Goal: Task Accomplishment & Management: Use online tool/utility

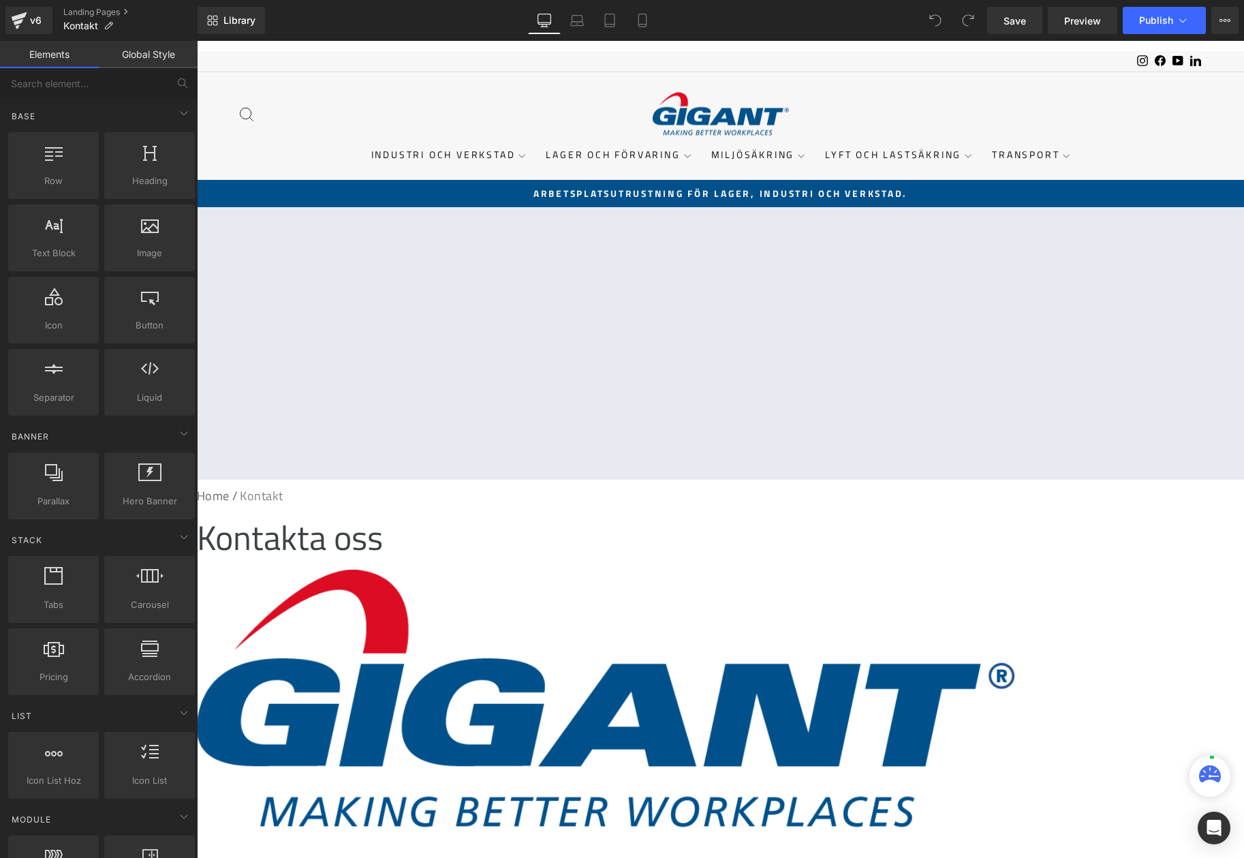
scroll to position [613, 0]
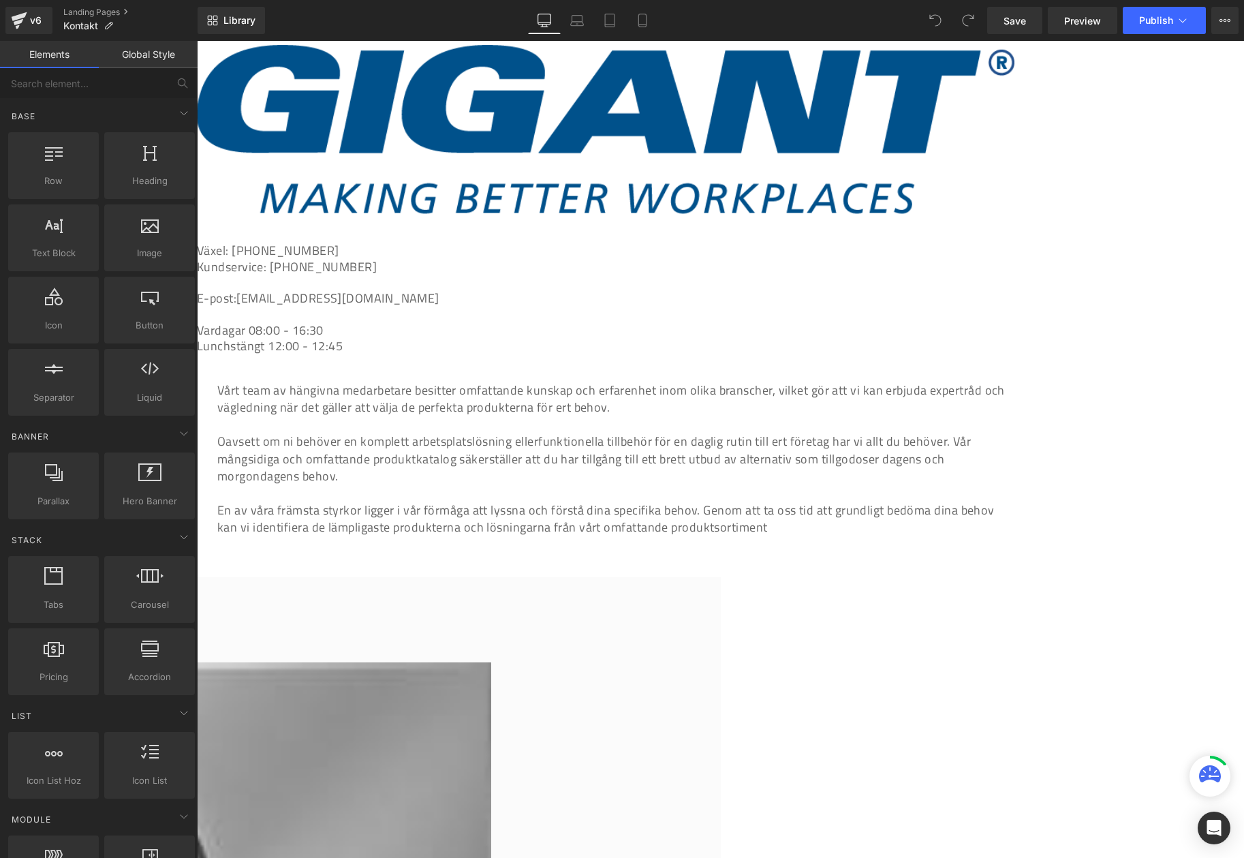
click at [491, 594] on div "UTESÄLJ Heading" at bounding box center [83, 611] width 818 height 35
click at [491, 594] on h2 "UTESÄLJ" at bounding box center [83, 611] width 818 height 35
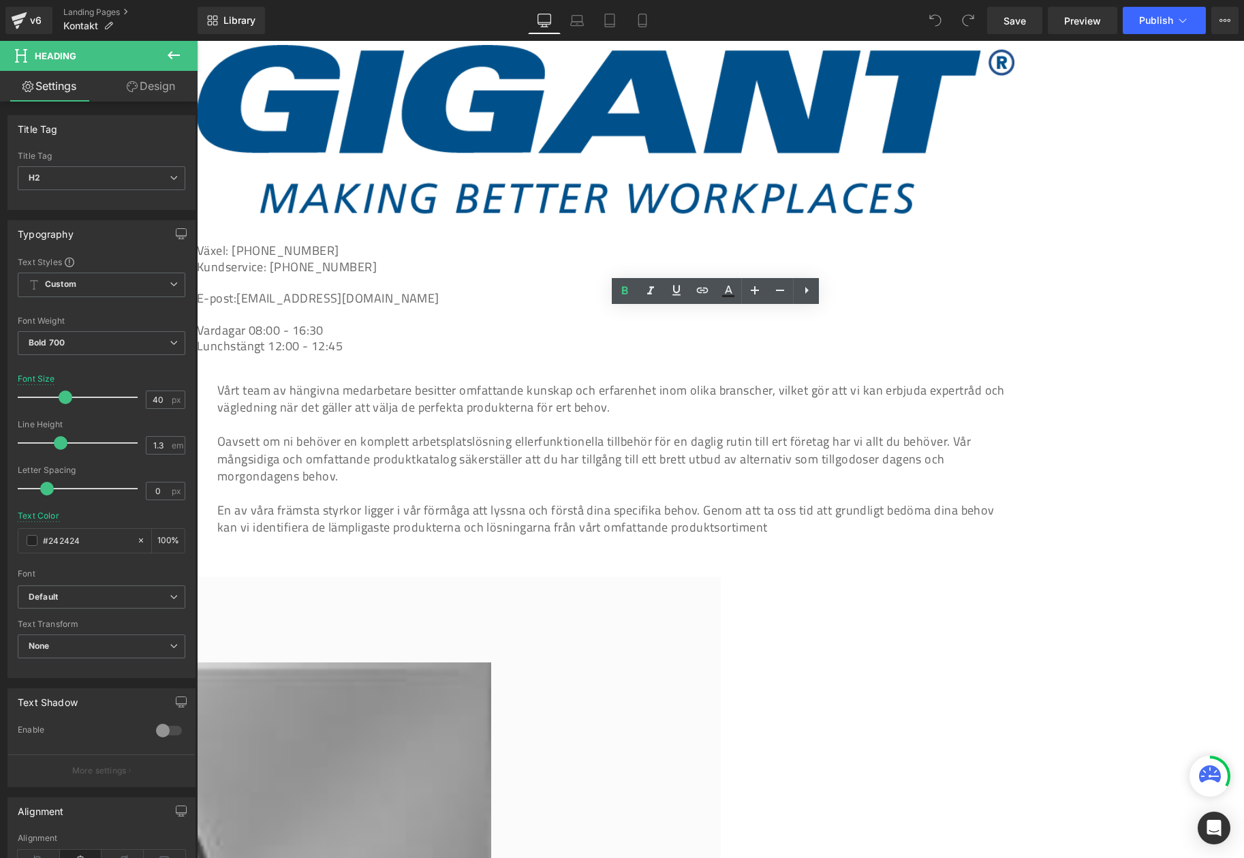
click at [491, 594] on h2 "UTESÄLJ" at bounding box center [83, 611] width 818 height 35
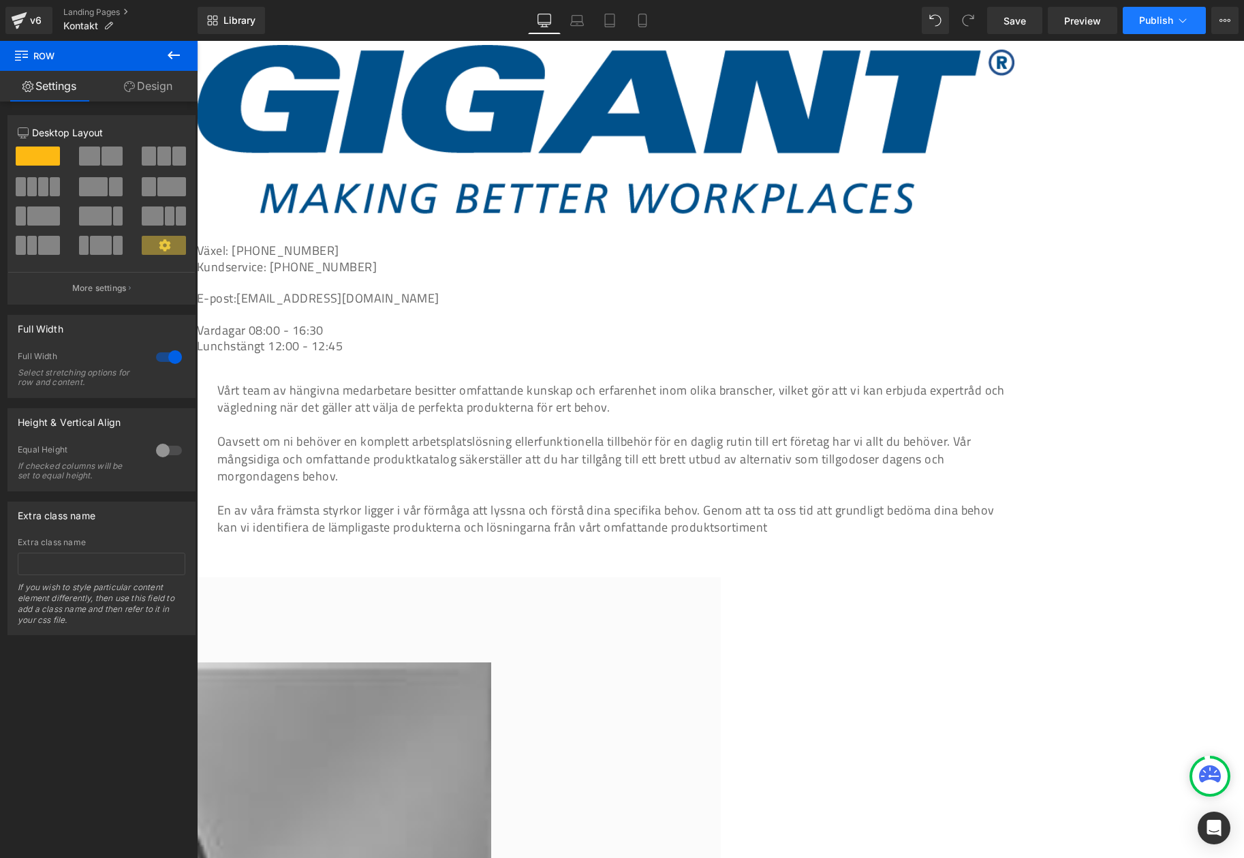
click at [1162, 16] on span "Publish" at bounding box center [1156, 20] width 34 height 11
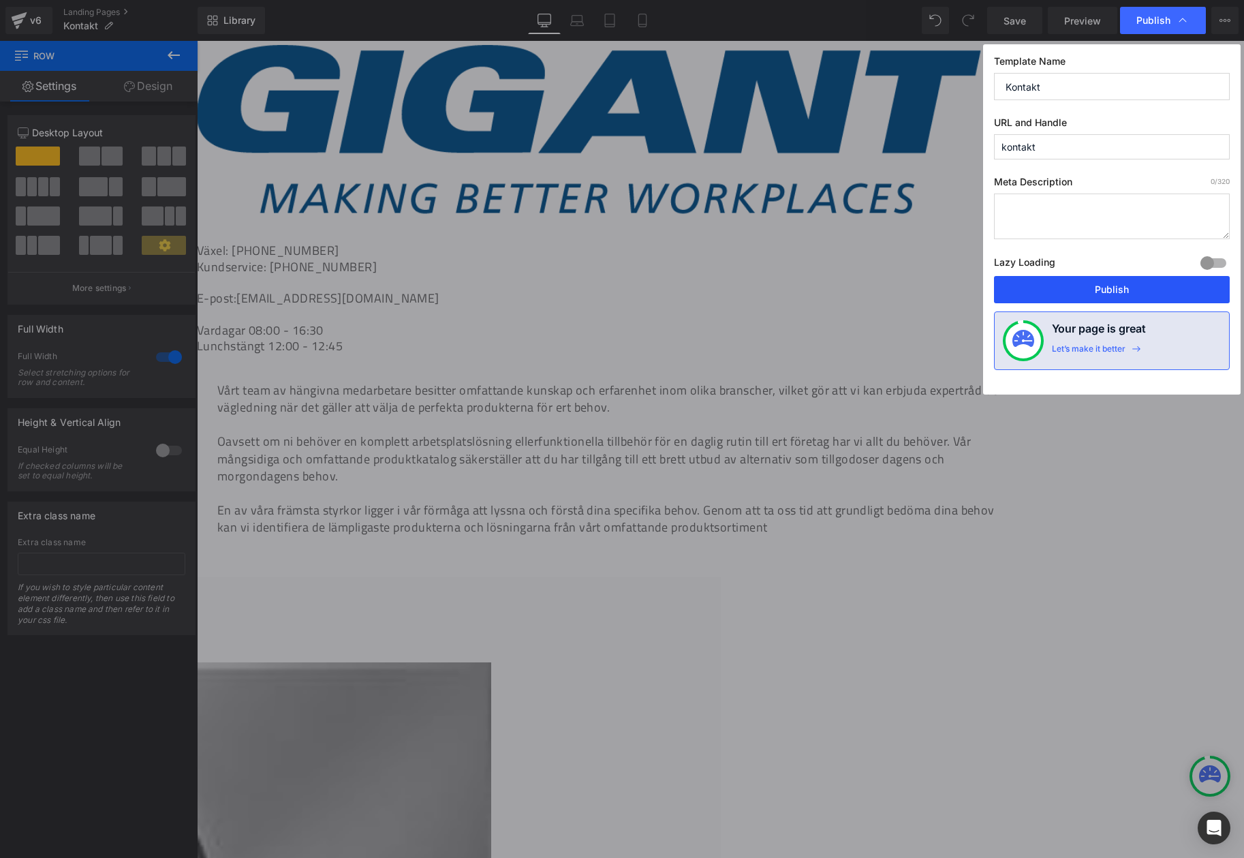
click at [1149, 298] on button "Publish" at bounding box center [1112, 289] width 236 height 27
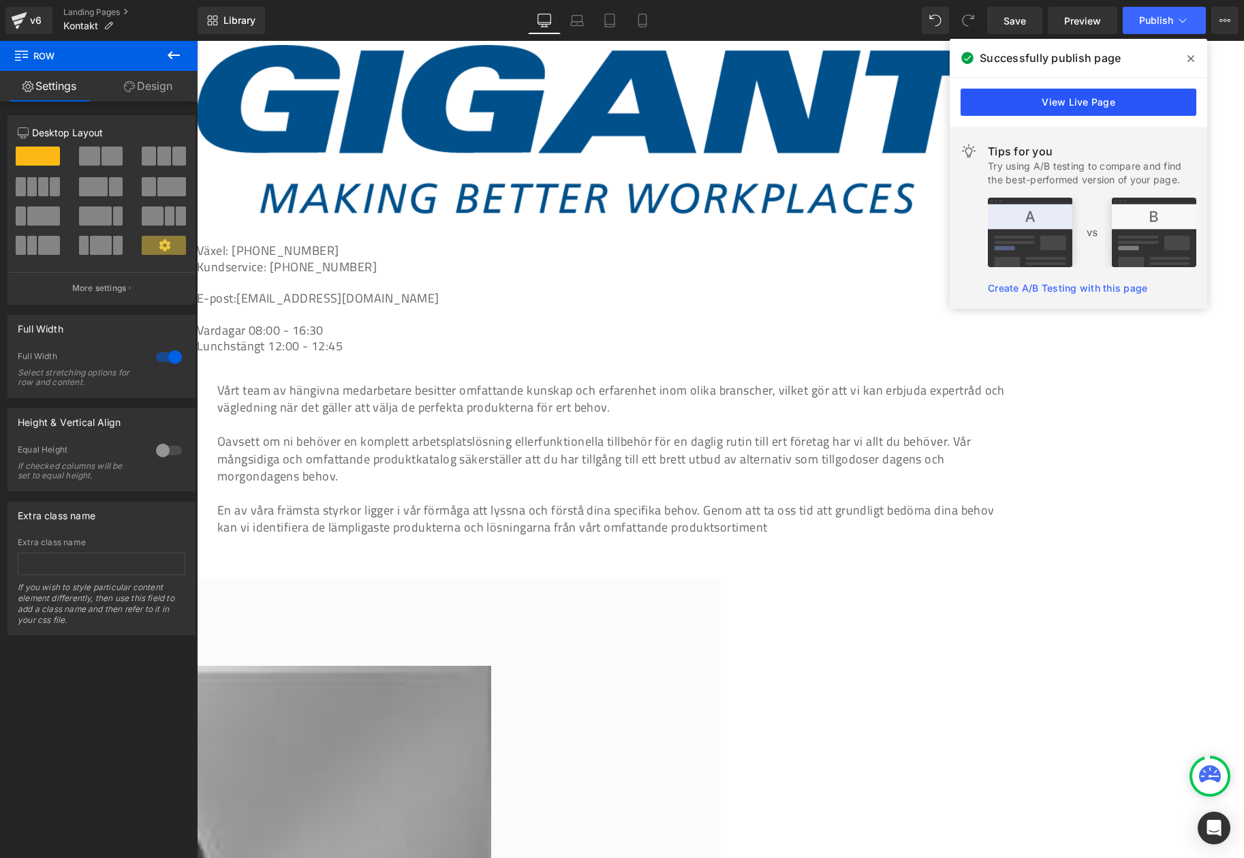
click at [1044, 110] on link "View Live Page" at bounding box center [1079, 102] width 236 height 27
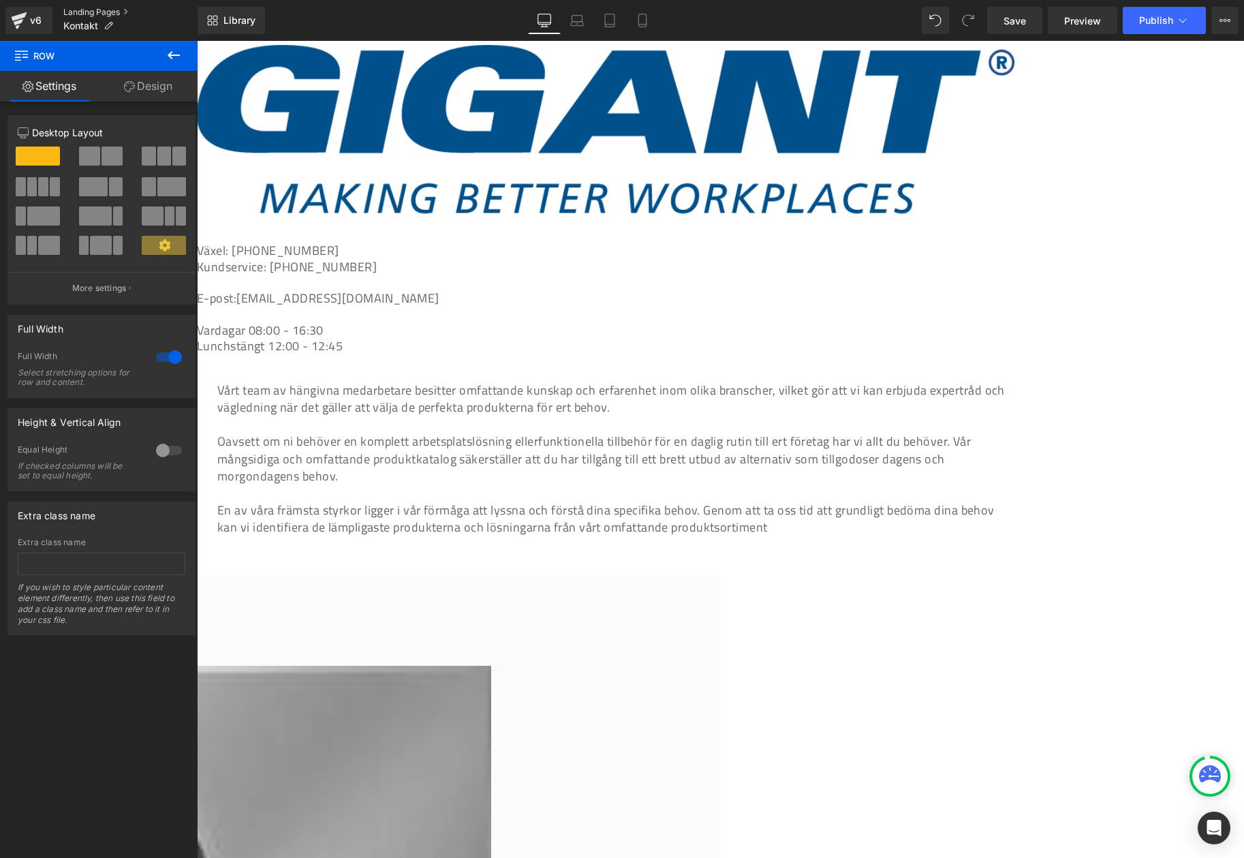
click at [87, 12] on link "Landing Pages" at bounding box center [130, 12] width 134 height 11
